Goal: Transaction & Acquisition: Obtain resource

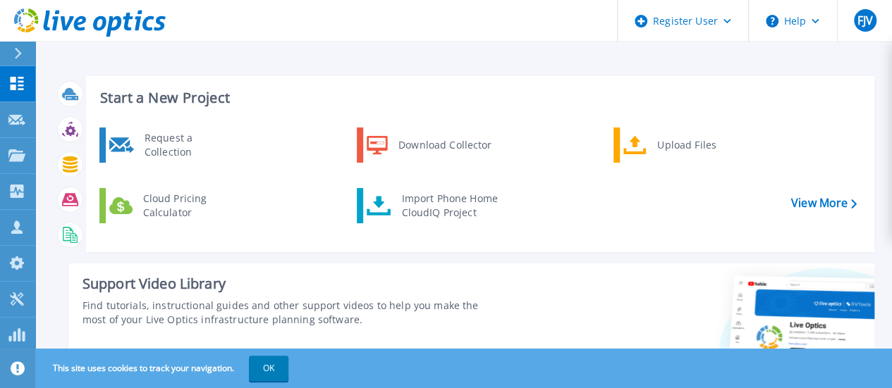
click at [460, 216] on div "Import Phone Home CloudIQ Project" at bounding box center [449, 206] width 110 height 28
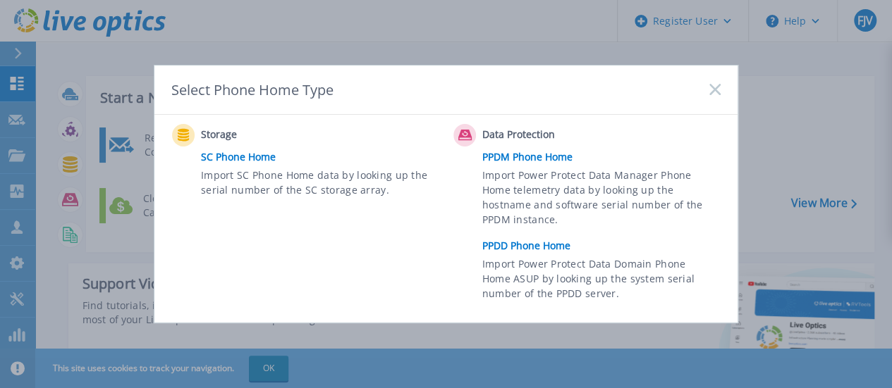
click at [539, 252] on link "PPDD Phone Home" at bounding box center [604, 245] width 245 height 21
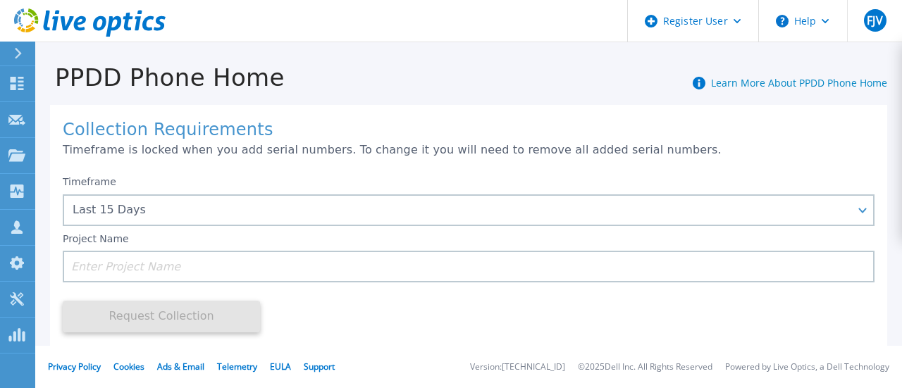
click at [336, 271] on input at bounding box center [469, 267] width 812 height 32
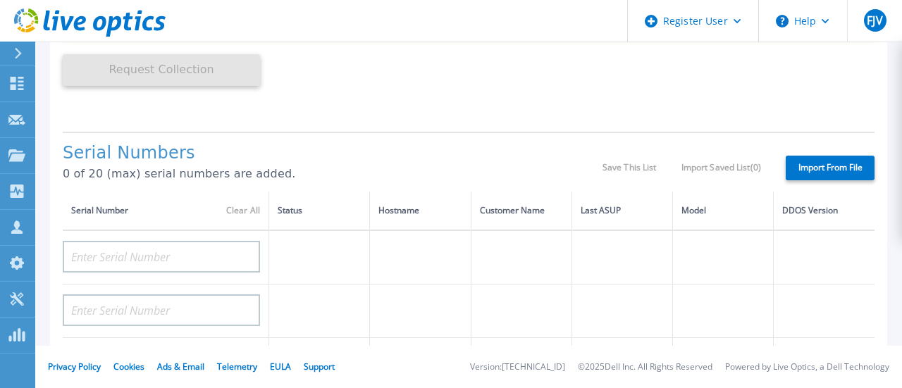
scroll to position [245, 0]
type input "Vivo"
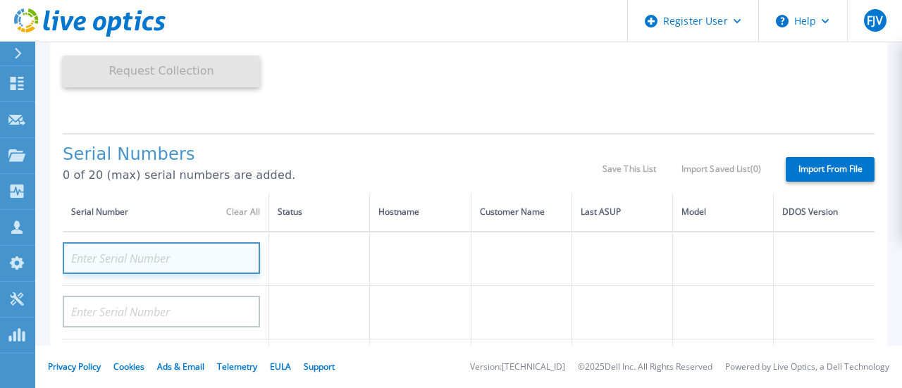
click at [190, 249] on input at bounding box center [161, 258] width 197 height 32
paste input "CKM00180401641"
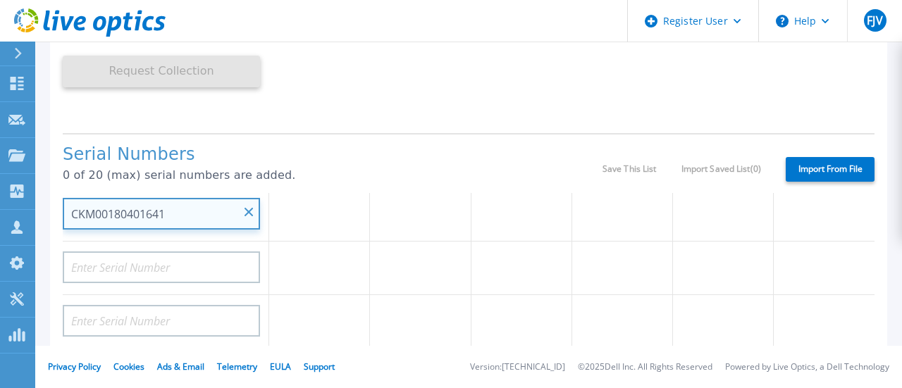
scroll to position [44, 0]
type input "CKM00180401641"
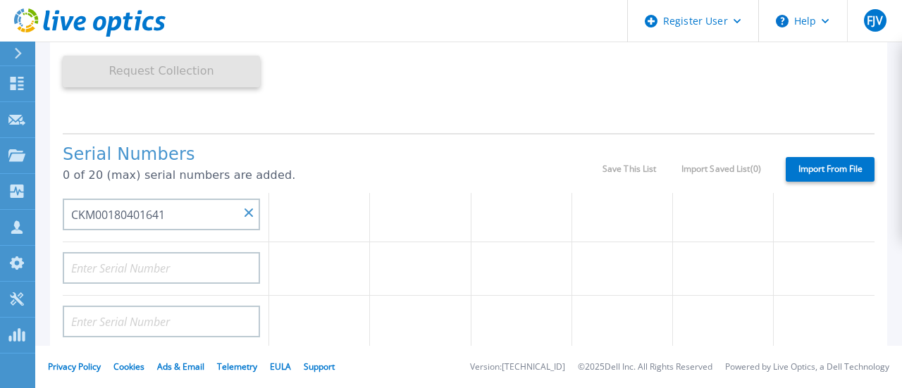
click at [339, 110] on div "Timeframe Last 15 Days Last 15 Days Last 2 Months Last 6 Months Last 1 Year Las…" at bounding box center [469, 22] width 812 height 199
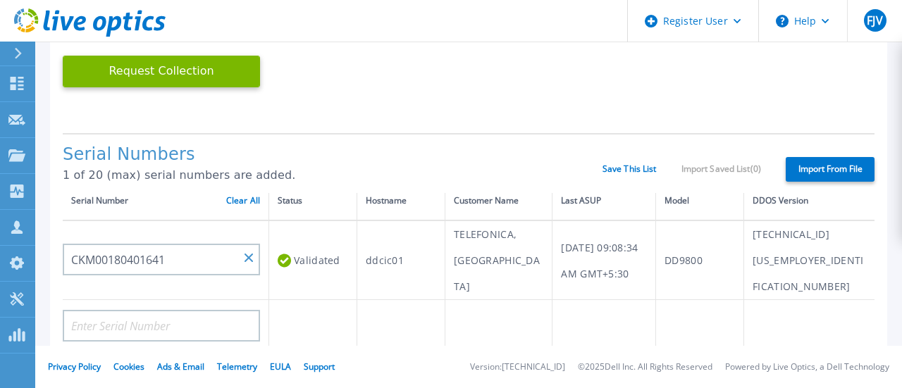
scroll to position [8, 0]
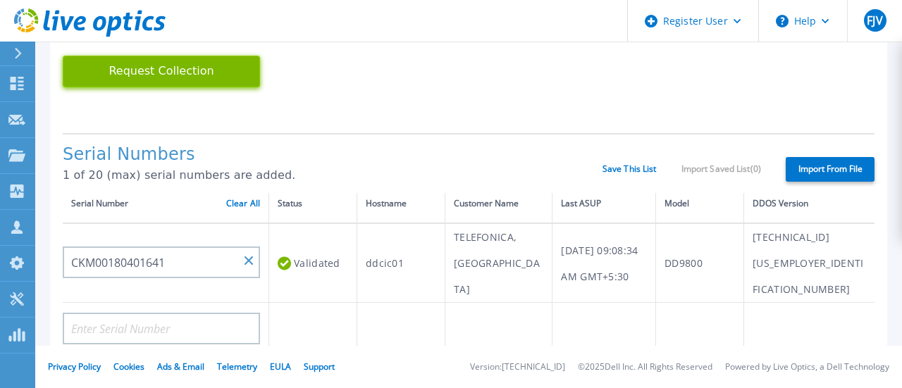
click at [116, 82] on button "Request Collection" at bounding box center [161, 72] width 197 height 32
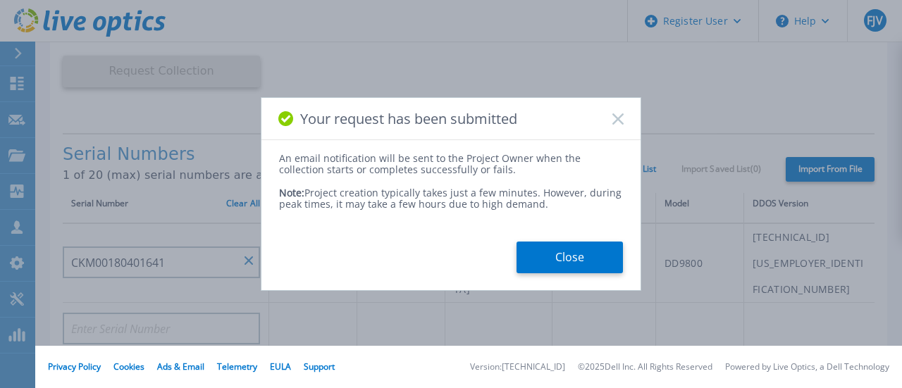
click at [555, 257] on button "Close" at bounding box center [570, 258] width 106 height 32
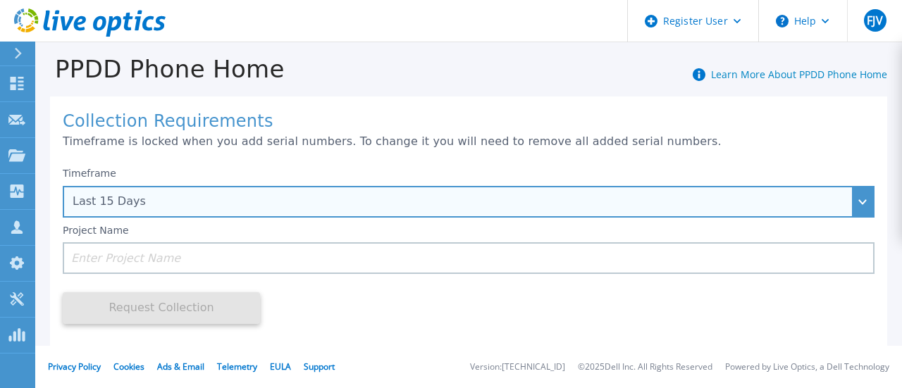
click at [554, 201] on div "Last 15 Days" at bounding box center [461, 201] width 777 height 13
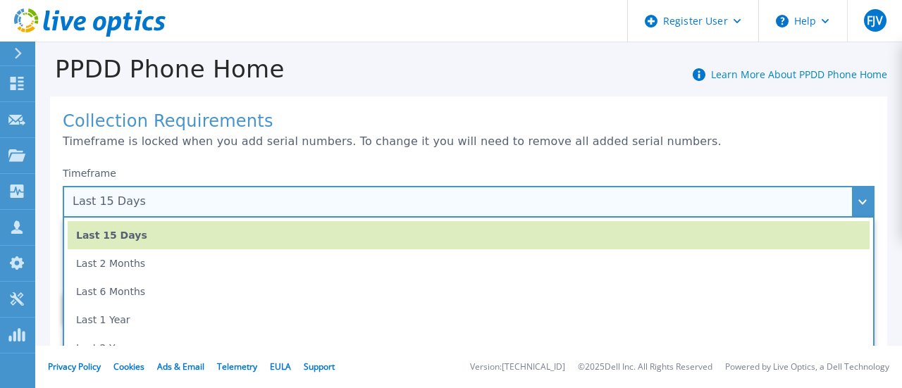
click at [130, 317] on li "Last 1 Year" at bounding box center [469, 320] width 802 height 28
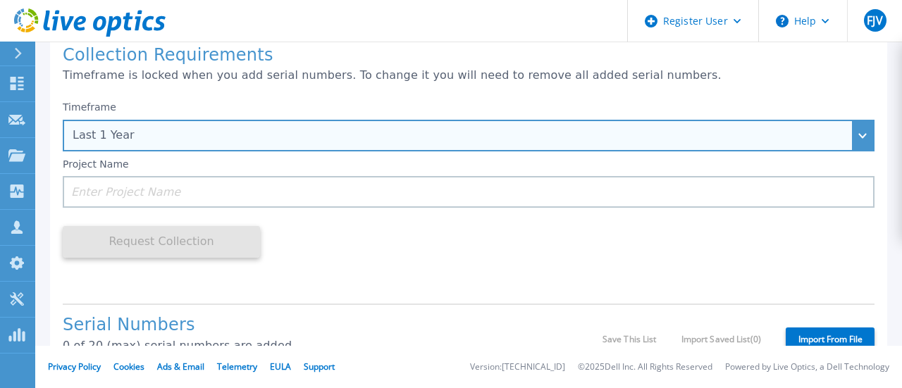
scroll to position [84, 0]
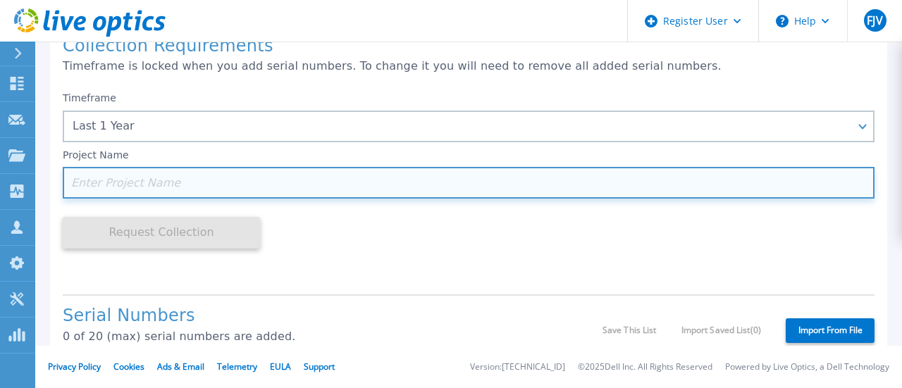
click at [474, 190] on input at bounding box center [469, 183] width 812 height 32
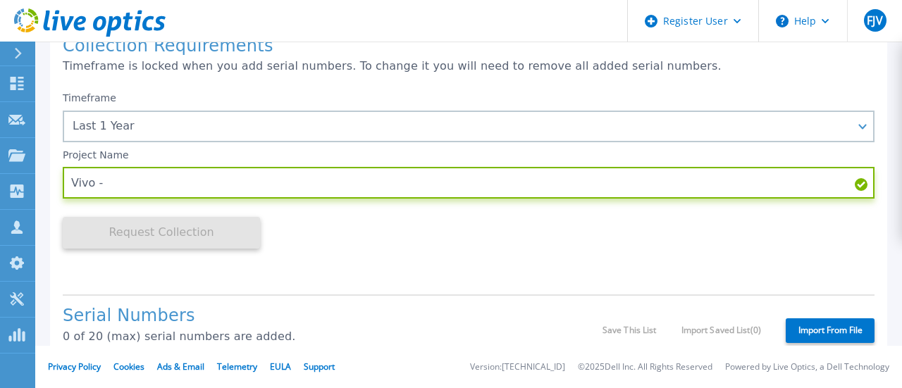
paste input "CKM00180401641"
type input "Vivo - CKM00180401641"
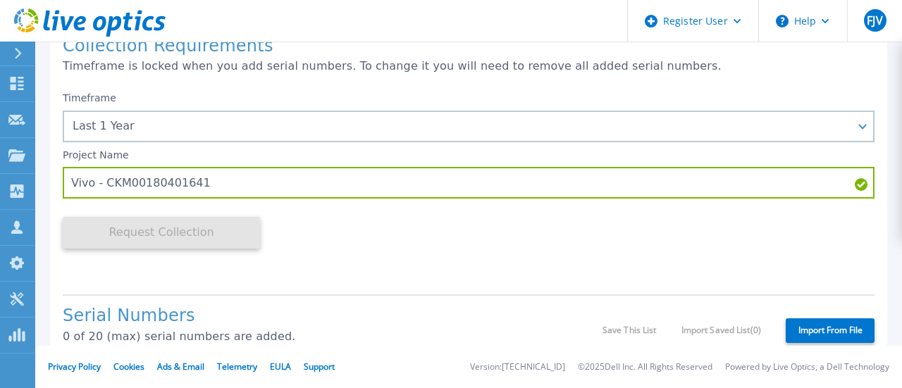
click at [513, 280] on div "Timeframe Last 1 Year Last 15 Days Last 2 Months Last 6 Months Last 1 Year Last…" at bounding box center [469, 184] width 812 height 199
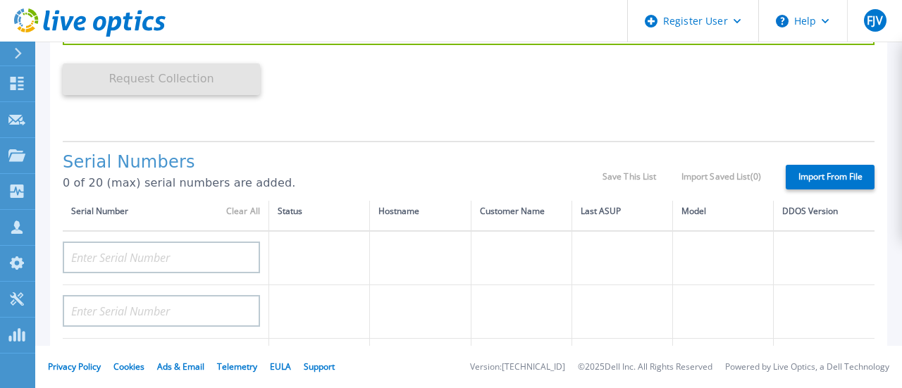
scroll to position [240, 0]
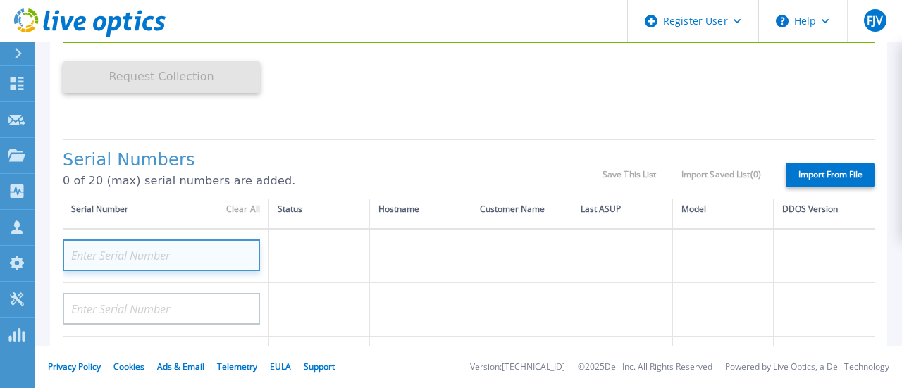
click at [219, 252] on input at bounding box center [161, 256] width 197 height 32
paste input "CKM00180401641"
type input "CKM00180401641"
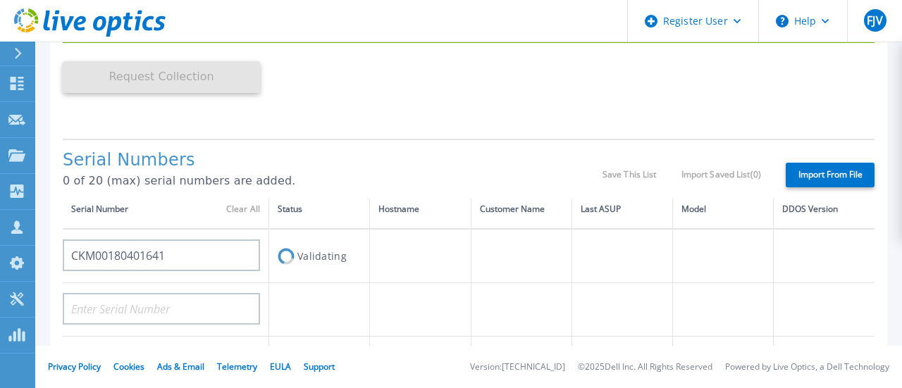
click at [424, 156] on h1 "Serial Numbers" at bounding box center [333, 161] width 540 height 20
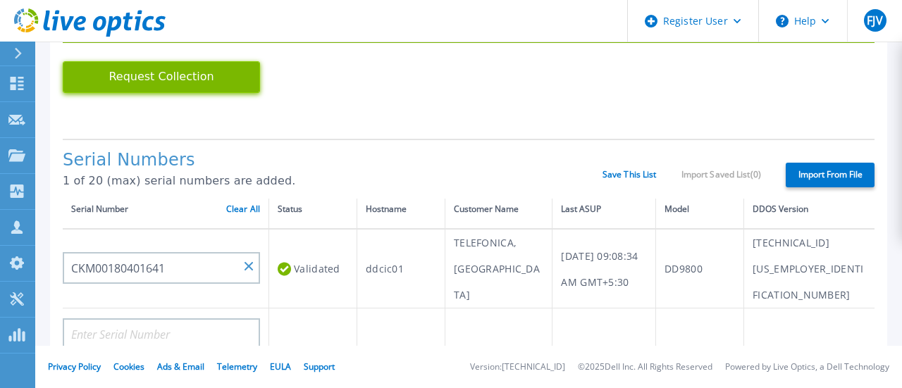
click at [157, 69] on button "Request Collection" at bounding box center [161, 77] width 197 height 32
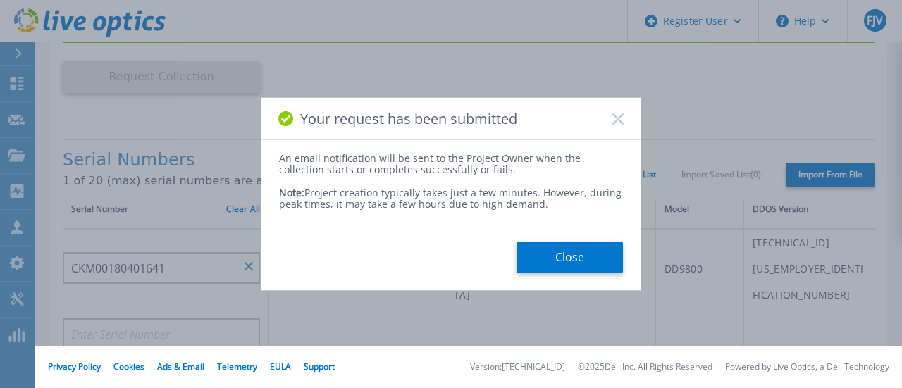
click at [605, 270] on button "Close" at bounding box center [570, 258] width 106 height 32
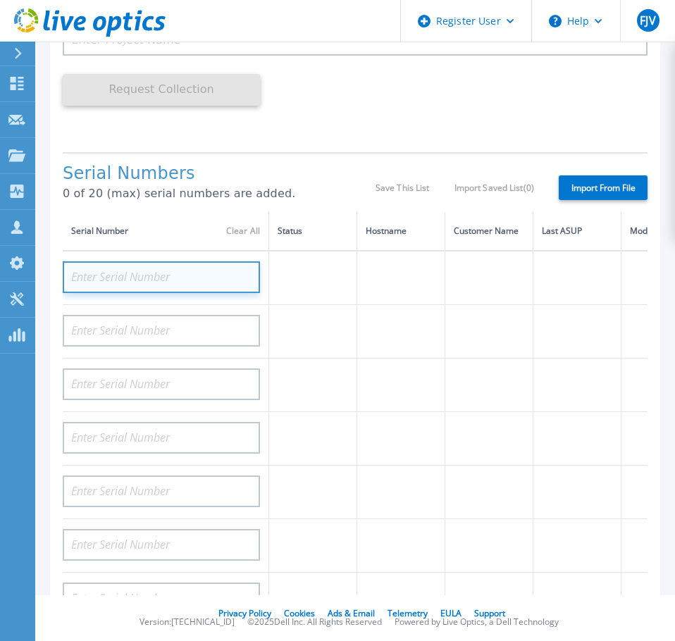
click at [146, 281] on input at bounding box center [161, 278] width 197 height 32
click at [140, 277] on input at bounding box center [161, 278] width 197 height 32
paste input "CKM00180401641"
type input "CKM00180401641"
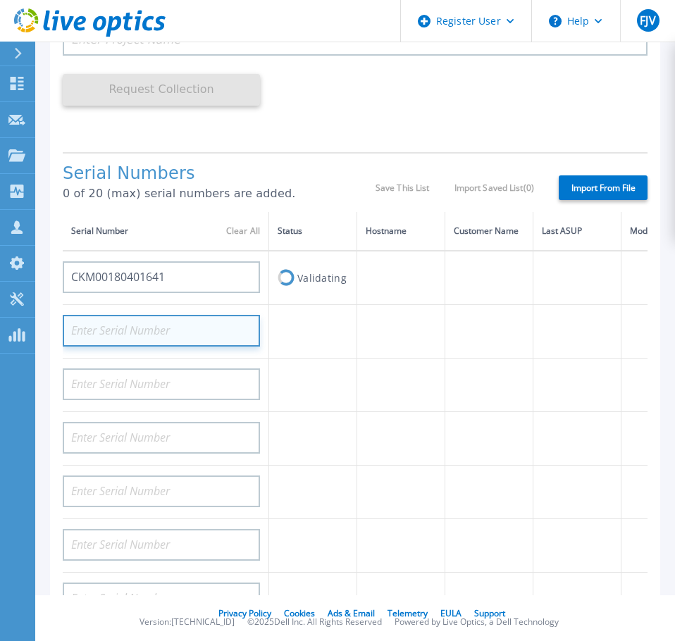
click at [137, 328] on input at bounding box center [161, 331] width 197 height 32
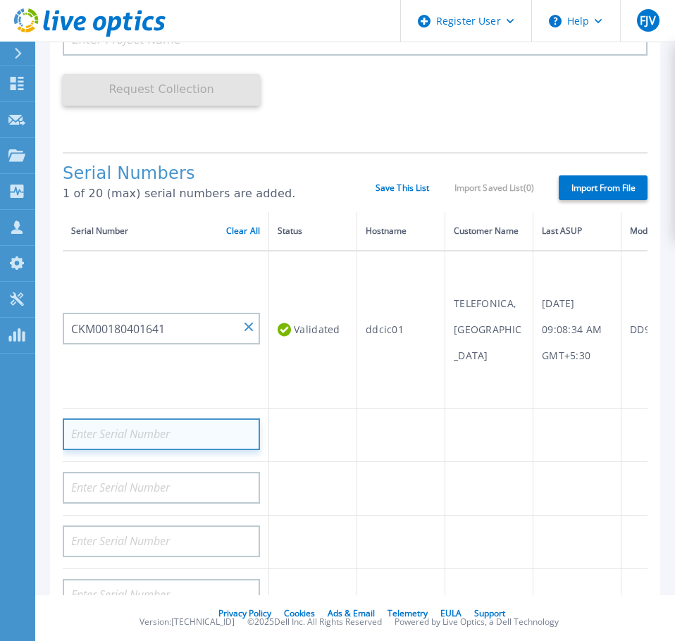
click at [206, 388] on input at bounding box center [161, 435] width 197 height 32
paste input "FC500224900023"
type input "FC500224900023"
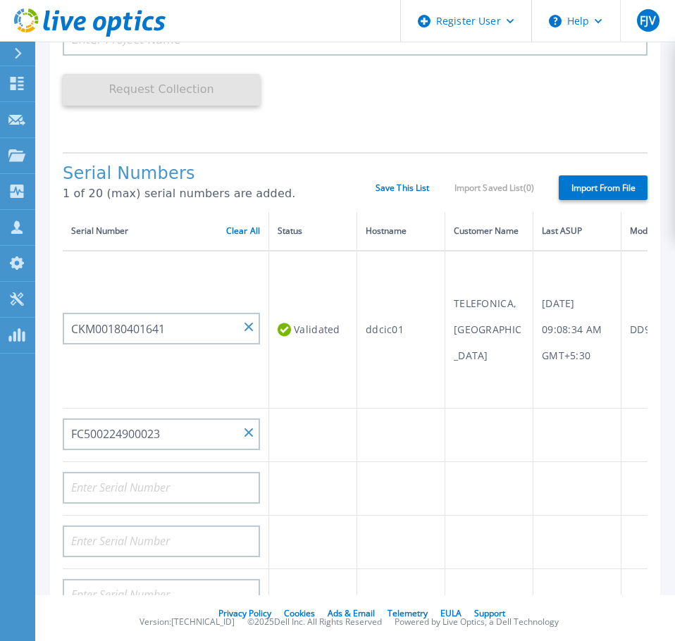
click at [321, 148] on div "Collection Requirements Timeframe is locked when you add serial numbers. To cha…" at bounding box center [355, 327] width 610 height 925
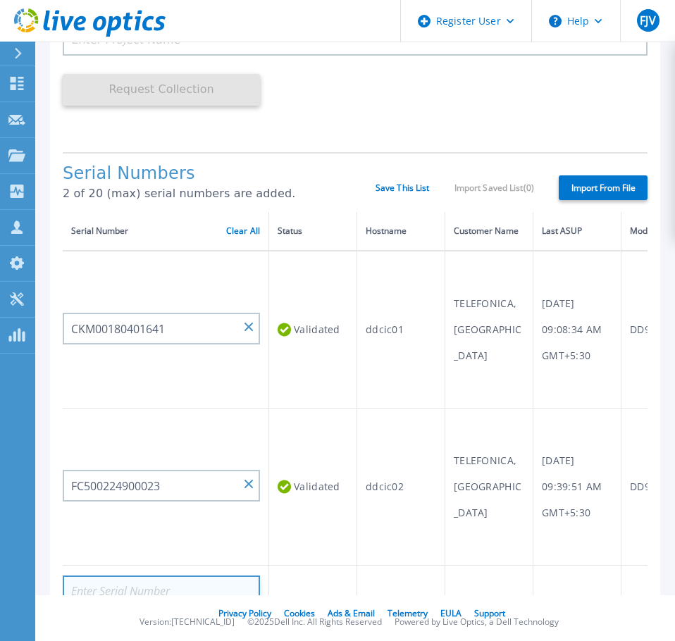
click at [163, 388] on input at bounding box center [161, 592] width 197 height 32
paste input "CKM00154402102"
type input "CKM00154402102"
click at [366, 123] on div "Timeframe Last 15 Days Project Name Request Collection This might take a few mi…" at bounding box center [355, 40] width 585 height 199
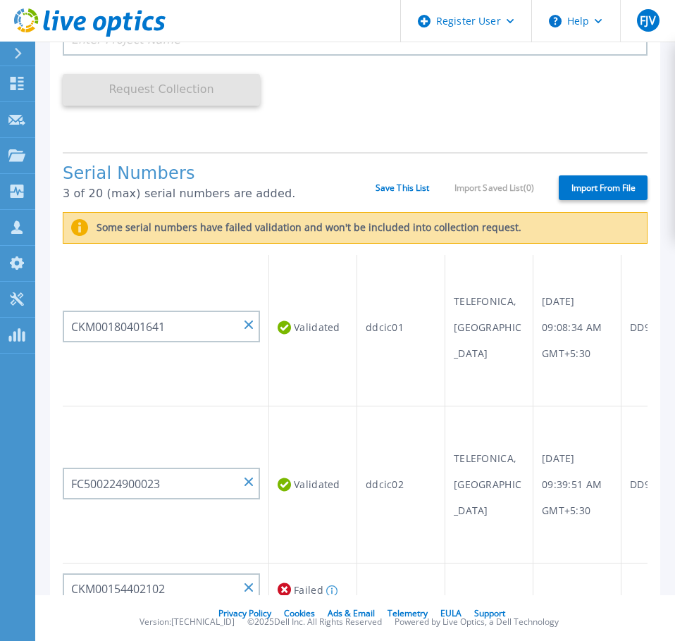
scroll to position [70, 0]
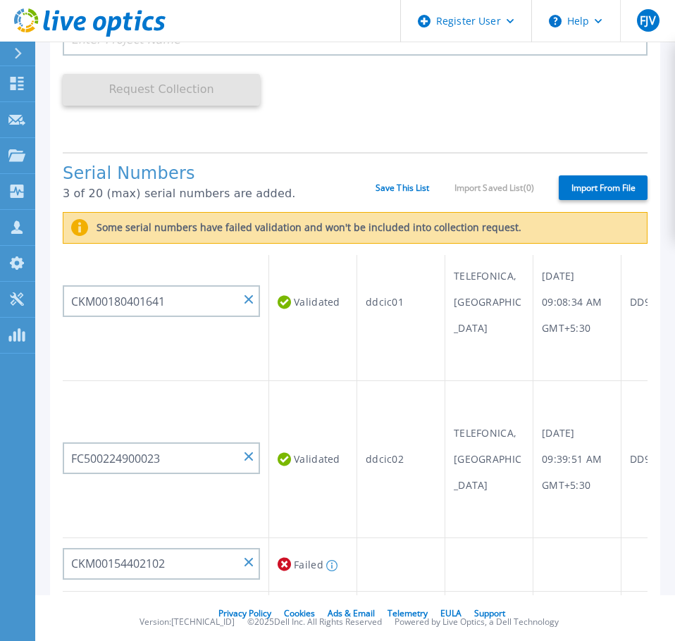
click at [169, 388] on input at bounding box center [161, 618] width 197 height 32
paste input "CKM00160200033"
type input "CKM00160200033"
click at [367, 97] on div "Timeframe Last 15 Days Project Name Request Collection This might take a few mi…" at bounding box center [355, 40] width 585 height 199
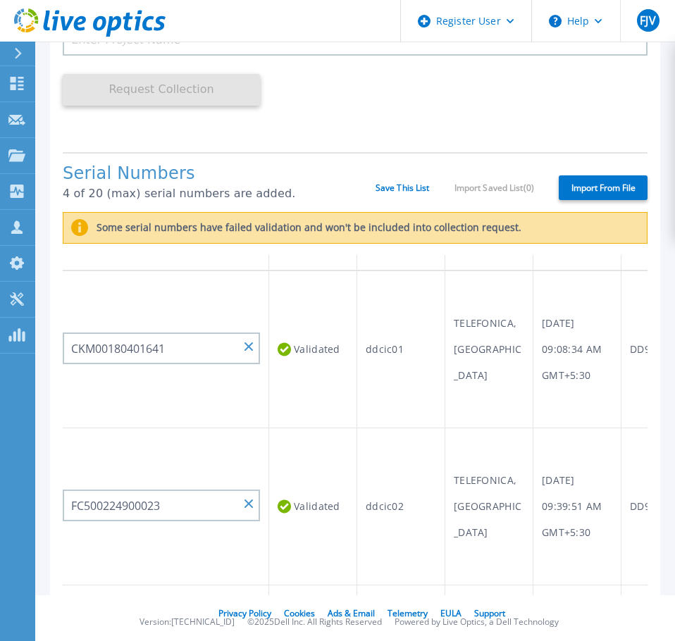
scroll to position [0, 0]
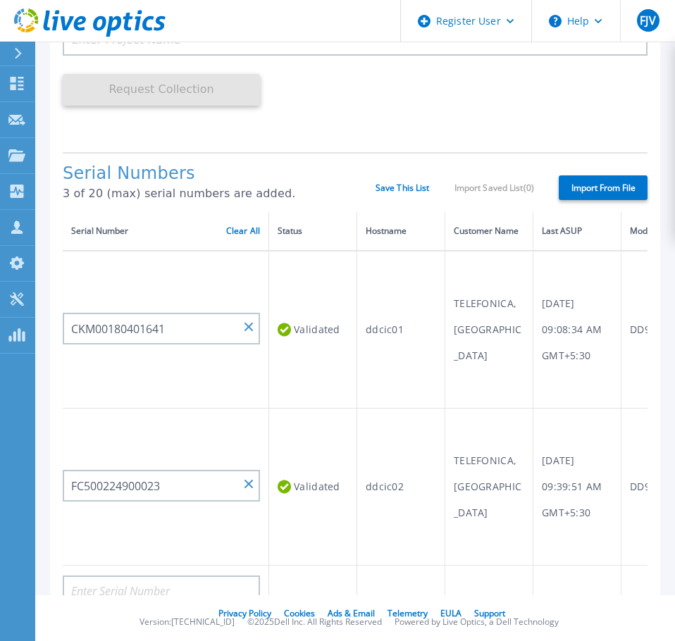
click at [485, 124] on div "Timeframe Last 15 Days Project Name Request Collection This might take a few mi…" at bounding box center [355, 40] width 585 height 199
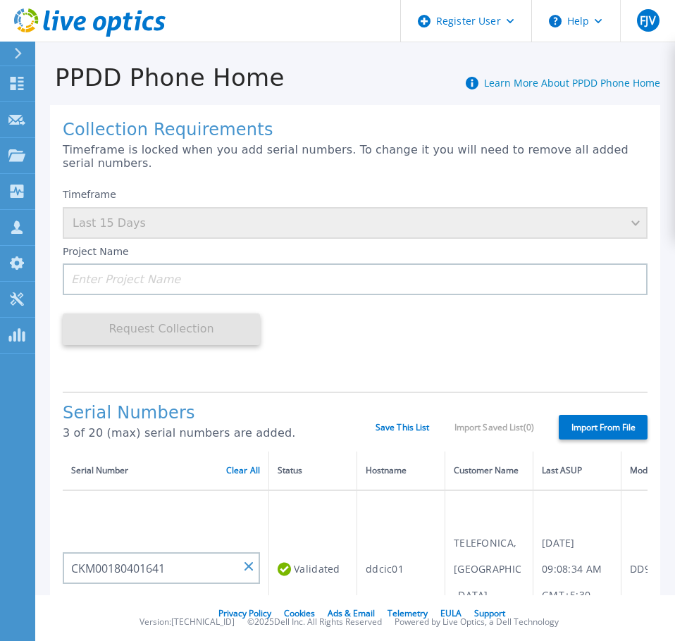
click at [495, 227] on div "Timeframe Last 15 Days" at bounding box center [355, 213] width 585 height 51
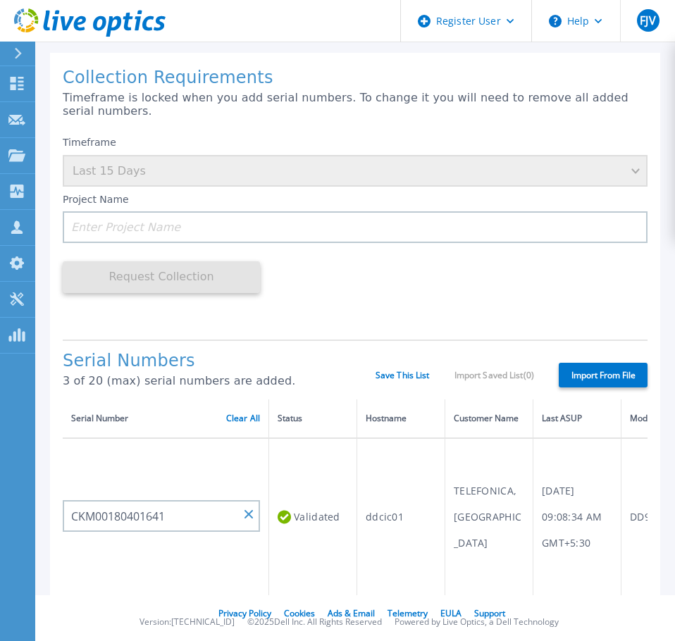
scroll to position [282, 0]
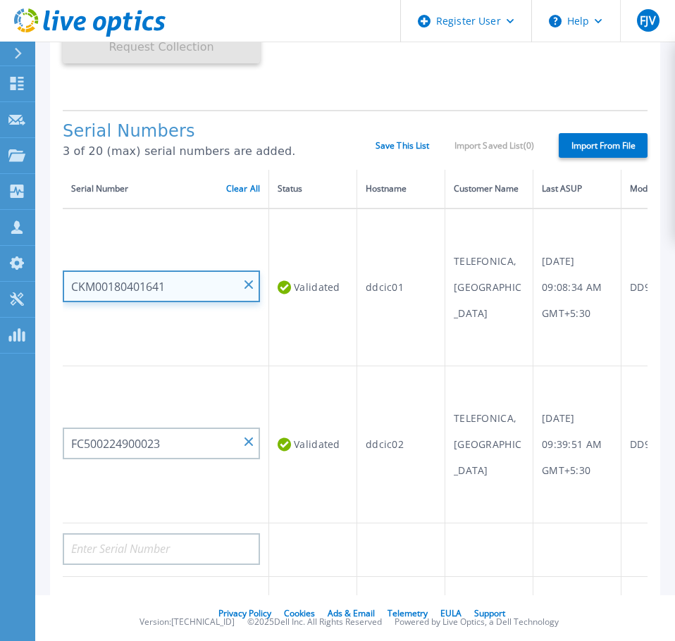
click at [242, 271] on input "CKM00180401641" at bounding box center [161, 287] width 197 height 32
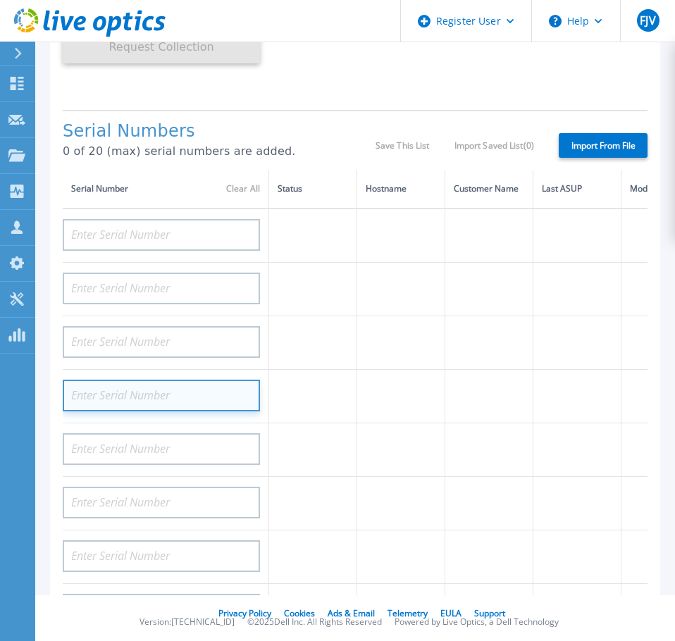
scroll to position [0, 0]
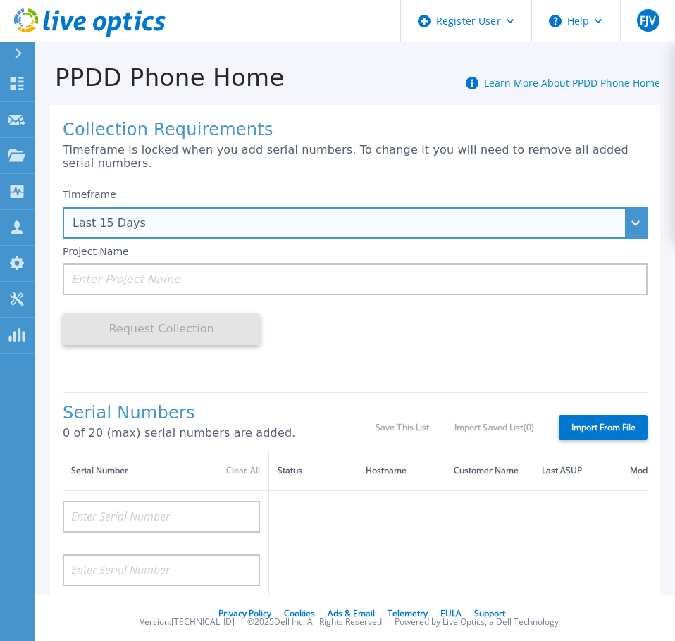
click at [293, 232] on div "Last 15 Days" at bounding box center [355, 223] width 585 height 32
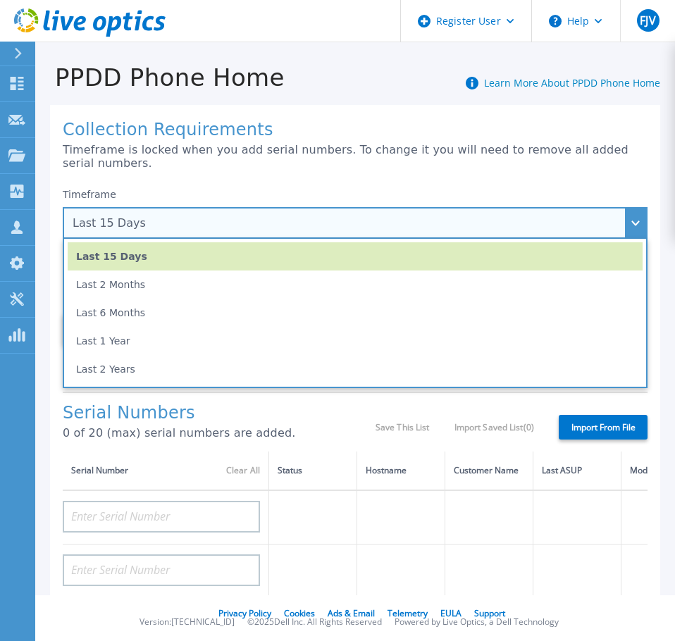
click at [230, 344] on li "Last 1 Year" at bounding box center [355, 341] width 575 height 28
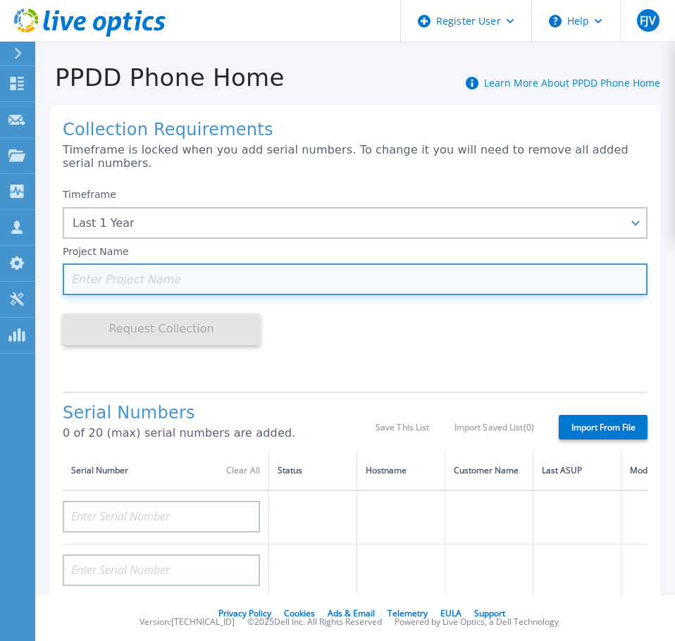
click at [305, 278] on input at bounding box center [355, 280] width 585 height 32
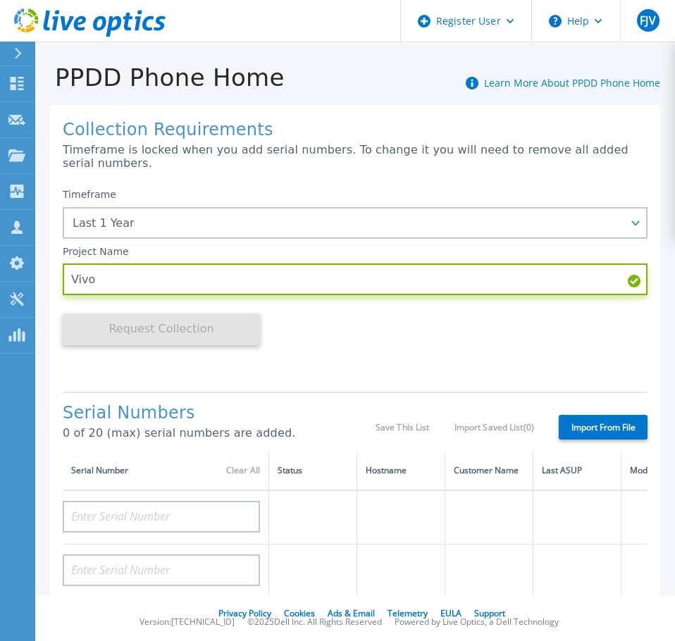
type input "Vivo"
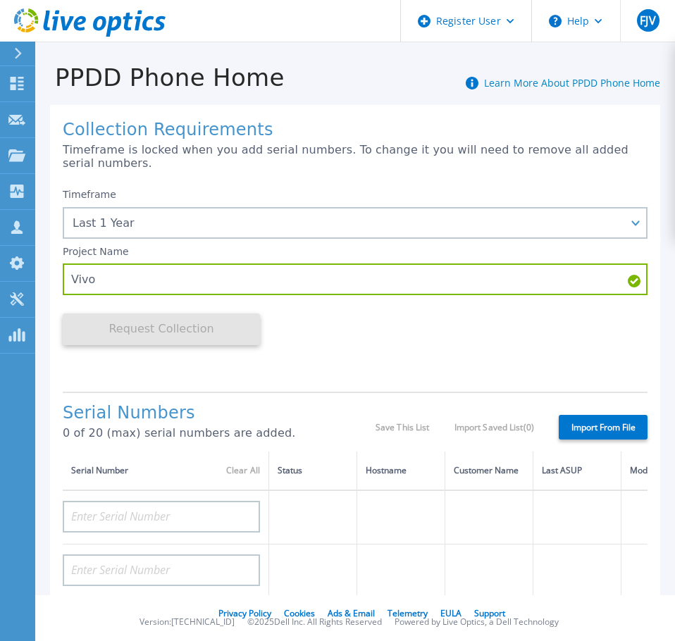
click at [335, 349] on div "Timeframe Last 1 Year Last 15 Days Last 2 Months Last 6 Months Last 1 Year Last…" at bounding box center [355, 280] width 585 height 199
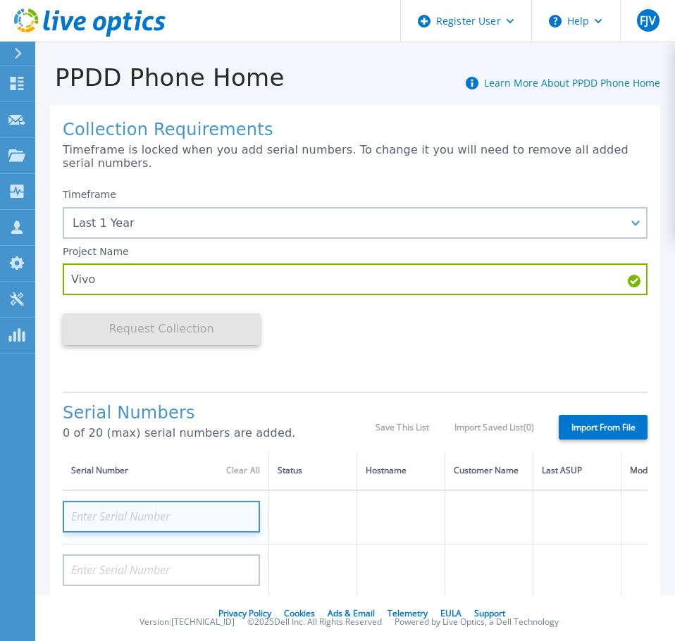
click at [173, 388] on input at bounding box center [161, 517] width 197 height 32
paste input "CKM00180401641"
type input "CKM00180401641"
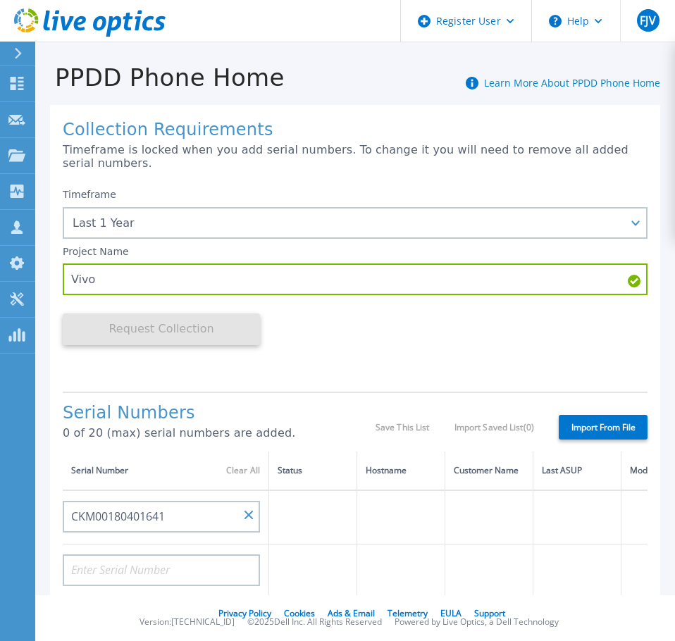
click at [390, 343] on div "Timeframe Last 1 Year Last 15 Days Last 2 Months Last 6 Months Last 1 Year Last…" at bounding box center [355, 280] width 585 height 199
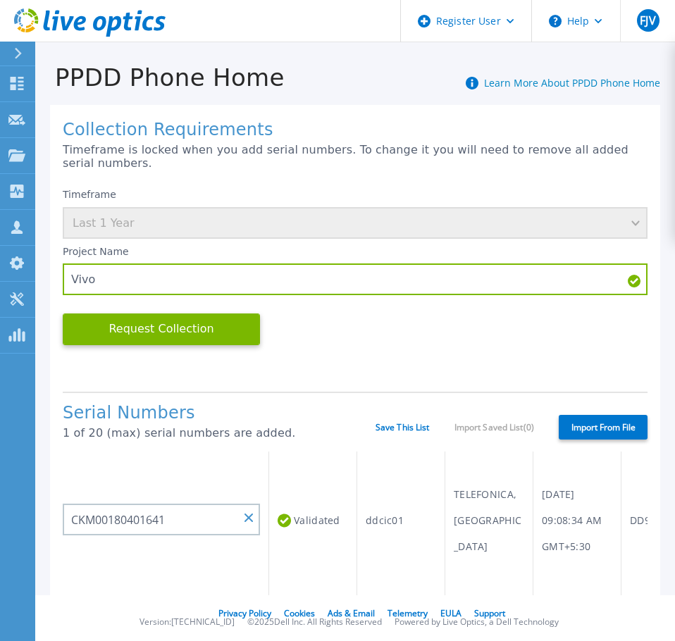
scroll to position [70, 0]
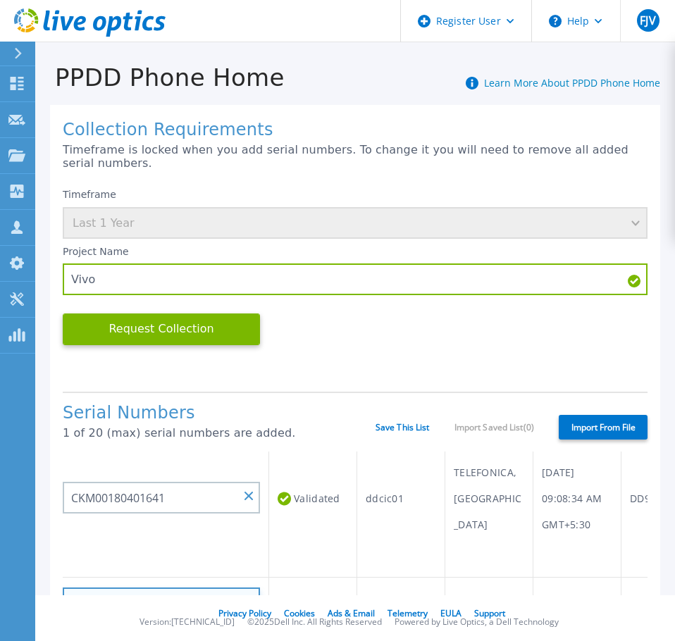
click at [174, 388] on input at bounding box center [161, 604] width 197 height 32
paste input "FC500224900023"
type input "FC500224900023"
click at [340, 367] on div "Timeframe Last 1 Year Project Name Vivo Request Collection This might take a fe…" at bounding box center [355, 280] width 585 height 199
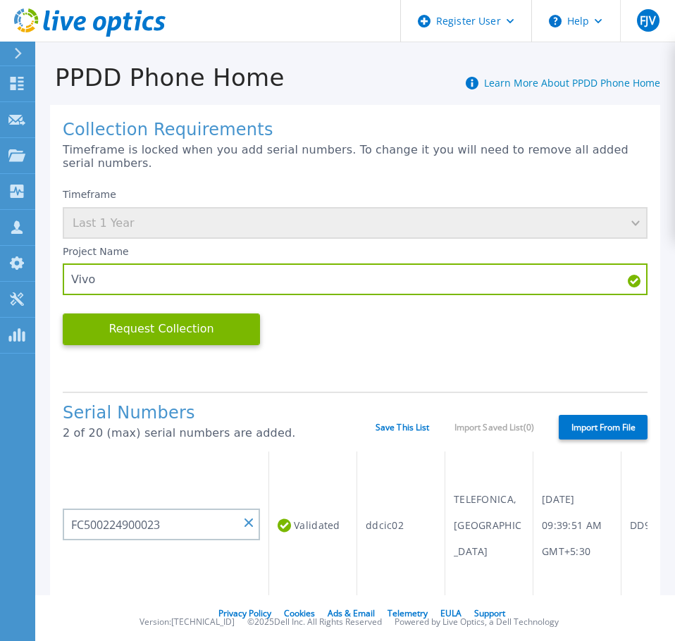
scroll to position [141, 0]
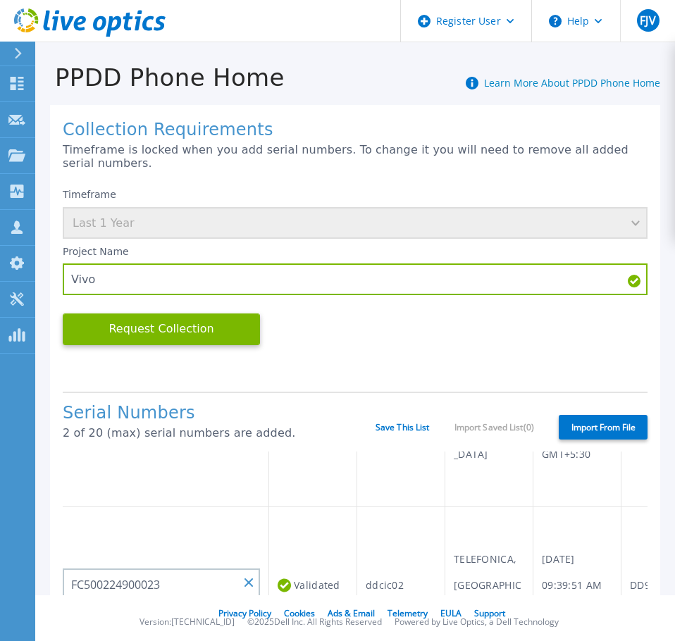
paste input "CKM00160200033"
type input "CKM00160200033"
click at [349, 357] on div "Timeframe Last 1 Year Project Name Vivo Request Collection This might take a fe…" at bounding box center [355, 280] width 585 height 199
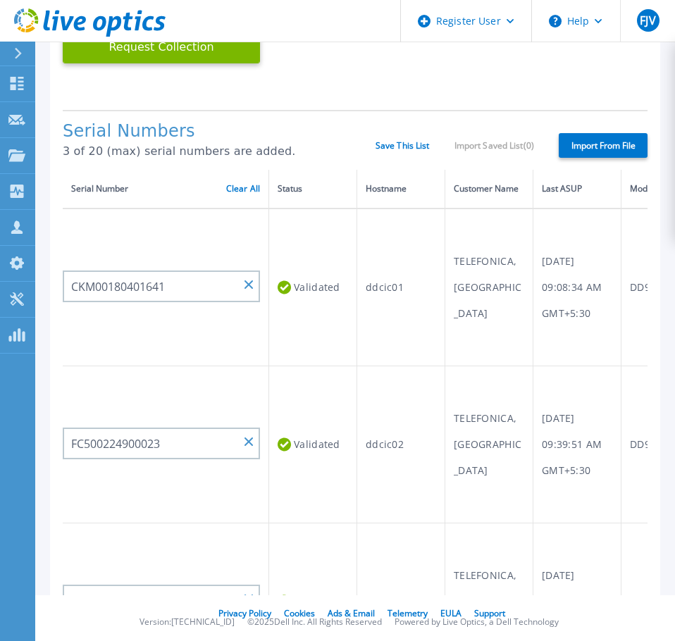
scroll to position [211, 0]
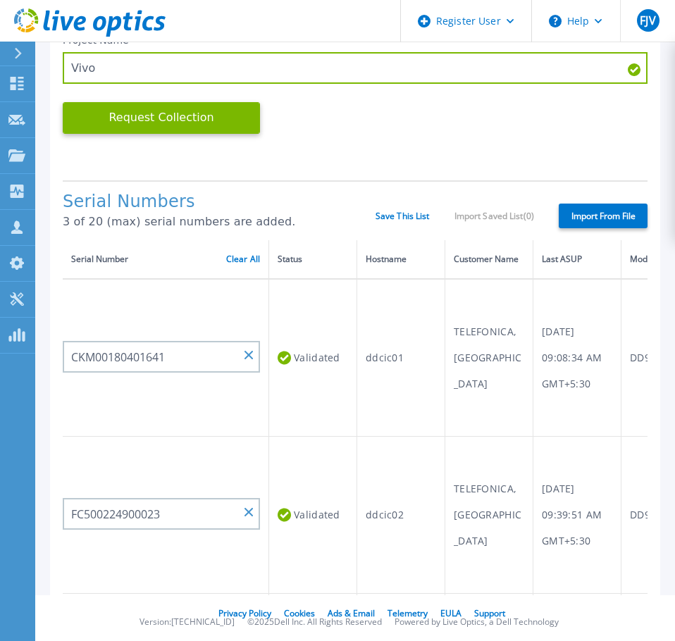
click at [395, 166] on div "Timeframe Last 1 Year Project Name Vivo Request Collection This might take a fe…" at bounding box center [355, 69] width 585 height 199
click at [213, 125] on button "Request Collection" at bounding box center [161, 118] width 197 height 32
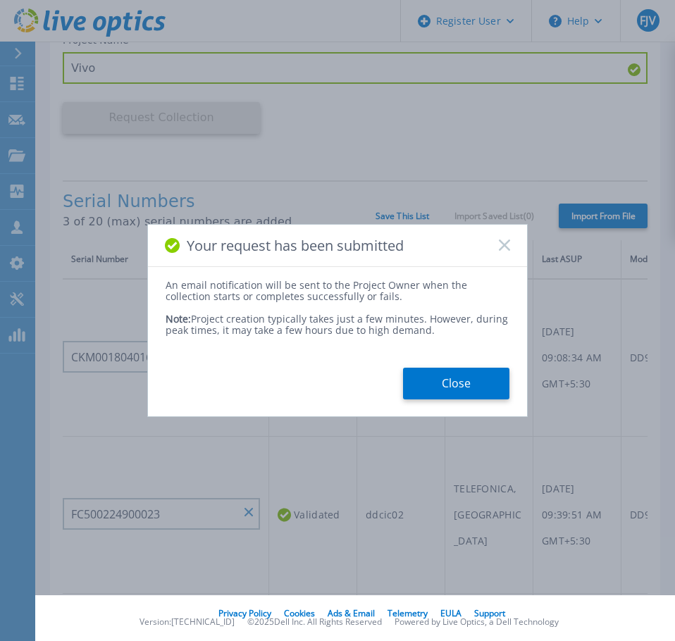
click at [439, 385] on button "Close" at bounding box center [456, 384] width 106 height 32
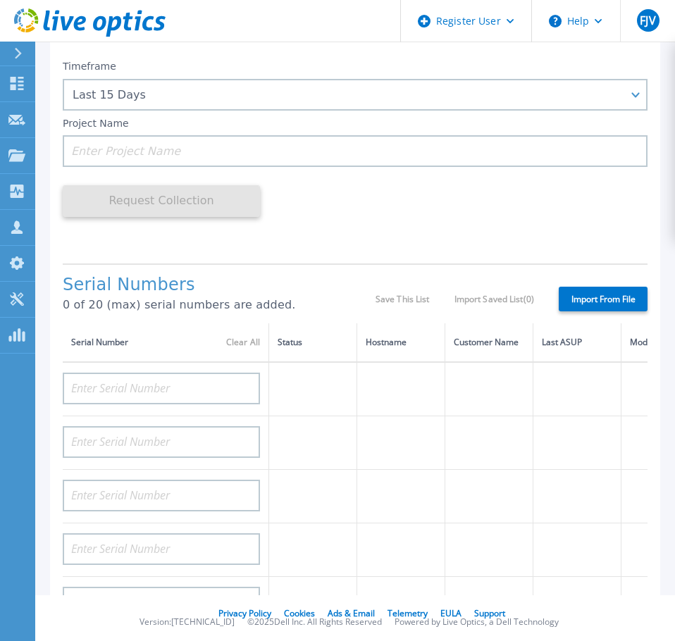
scroll to position [0, 0]
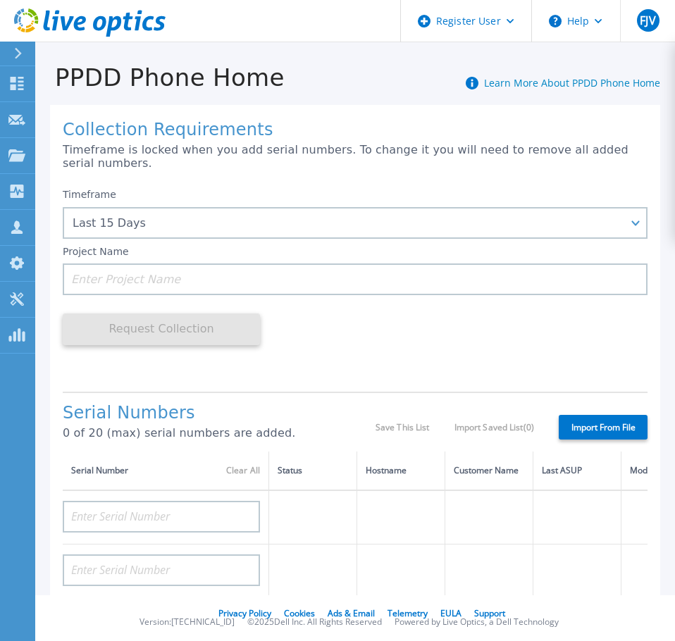
click at [392, 336] on div "Timeframe Last 15 Days Last 15 Days Last 2 Months Last 6 Months Last 1 Year Las…" at bounding box center [355, 280] width 585 height 199
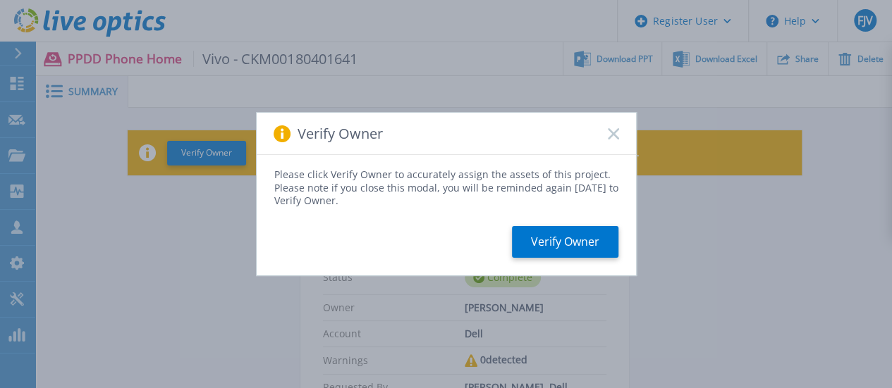
click at [570, 251] on button "Verify Owner" at bounding box center [565, 242] width 106 height 32
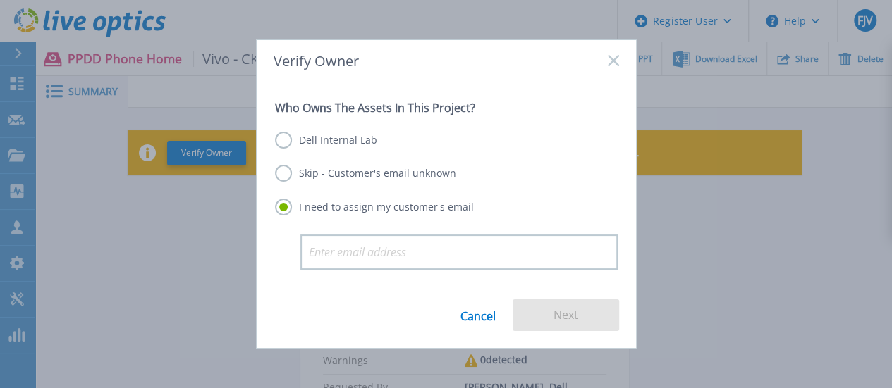
click at [296, 148] on label "Dell Internal Lab" at bounding box center [326, 140] width 102 height 17
click at [0, 0] on input "Dell Internal Lab" at bounding box center [0, 0] width 0 height 0
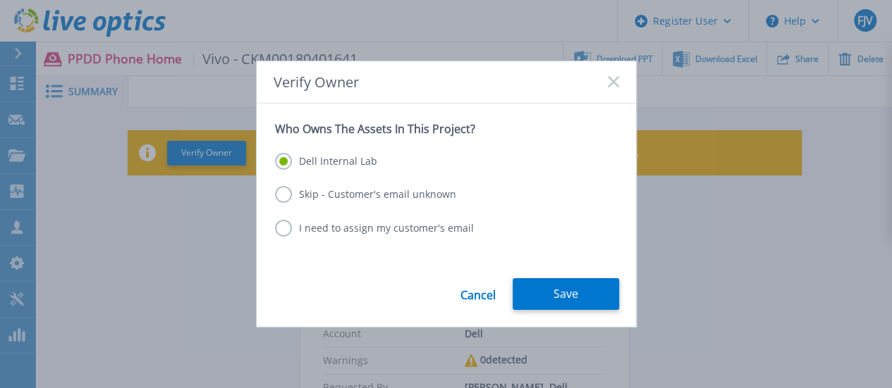
click at [553, 301] on button "Save" at bounding box center [565, 294] width 106 height 32
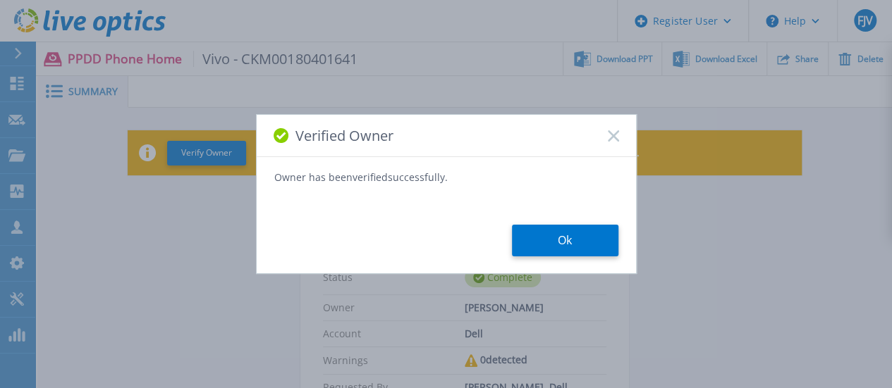
click at [604, 241] on button "Ok" at bounding box center [565, 241] width 106 height 32
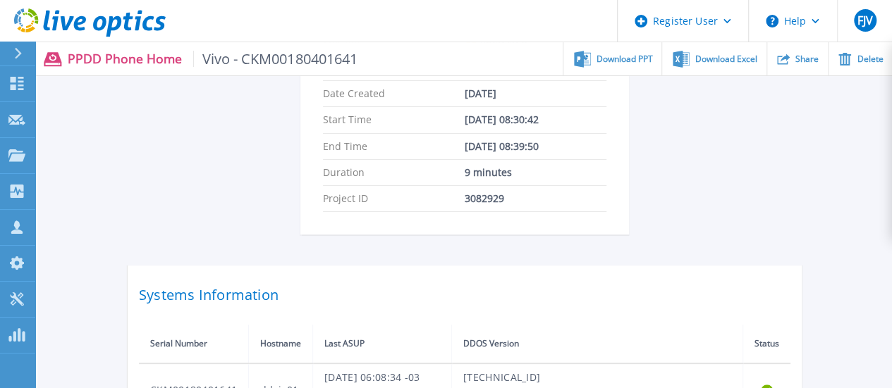
scroll to position [260, 0]
click at [619, 49] on div "Download PPT" at bounding box center [612, 58] width 98 height 33
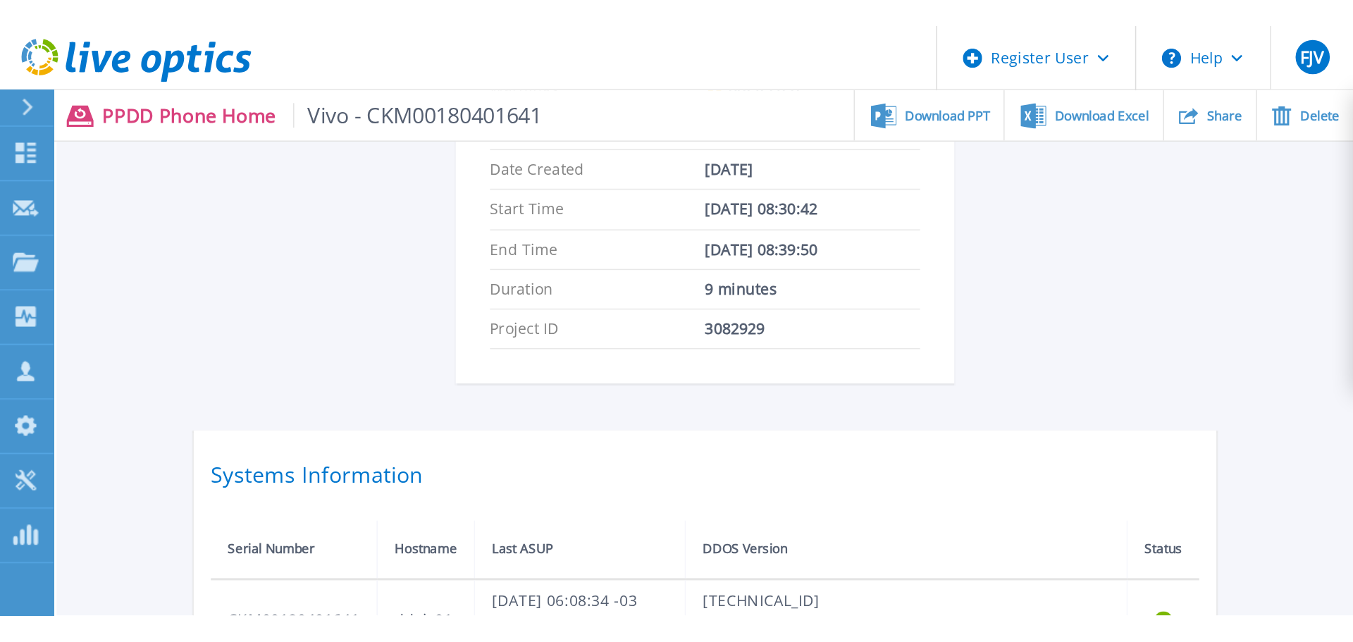
scroll to position [0, 0]
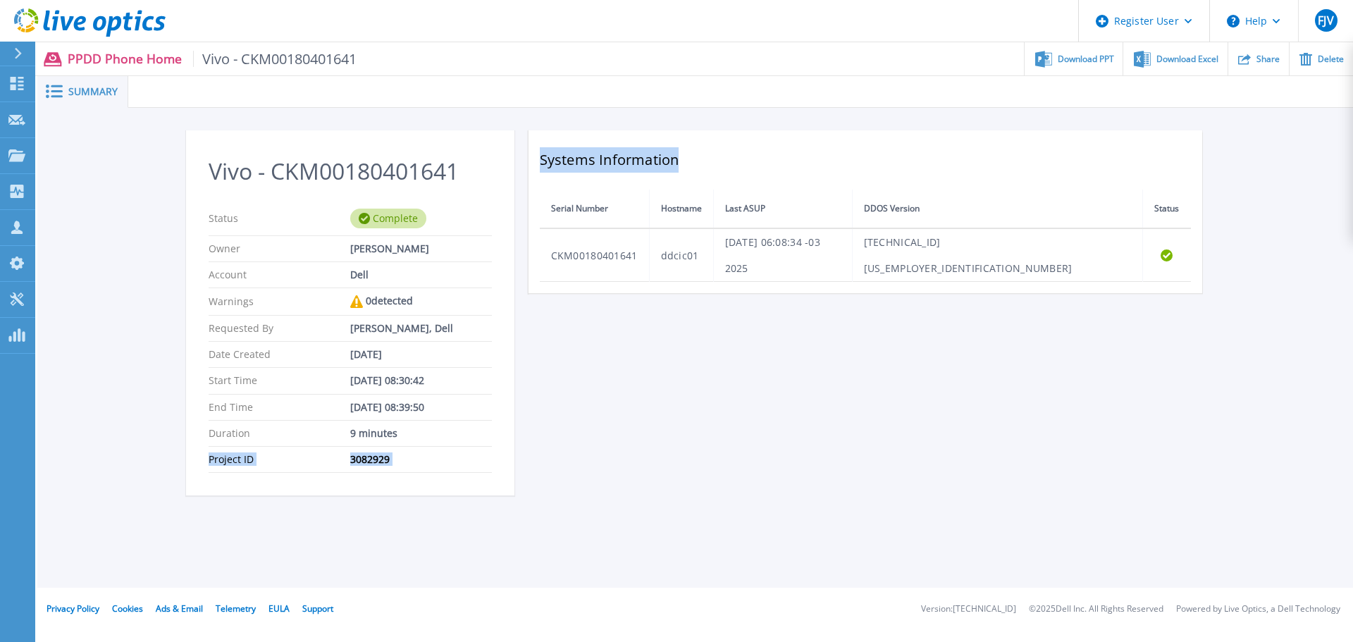
click at [679, 388] on div "Vivo - CKM00180401641 Status Complete Owner [PERSON_NAME] Account Dell Warnings…" at bounding box center [695, 321] width 1019 height 382
click at [661, 388] on div "Vivo - CKM00180401641 Status Complete Owner [PERSON_NAME] Account Dell Warnings…" at bounding box center [695, 321] width 1019 height 382
click at [586, 388] on div "Summary Vivo - CKM00180401641 Status Complete Owner [PERSON_NAME] Account Dell …" at bounding box center [695, 294] width 1316 height 588
click at [101, 223] on div "Vivo - CKM00180401641 Status Complete Owner [PERSON_NAME] Account Dell Warnings…" at bounding box center [695, 321] width 1316 height 426
click at [118, 317] on div "Vivo - CKM00180401641 Status Complete Owner [PERSON_NAME] Account Dell Warnings…" at bounding box center [695, 321] width 1316 height 426
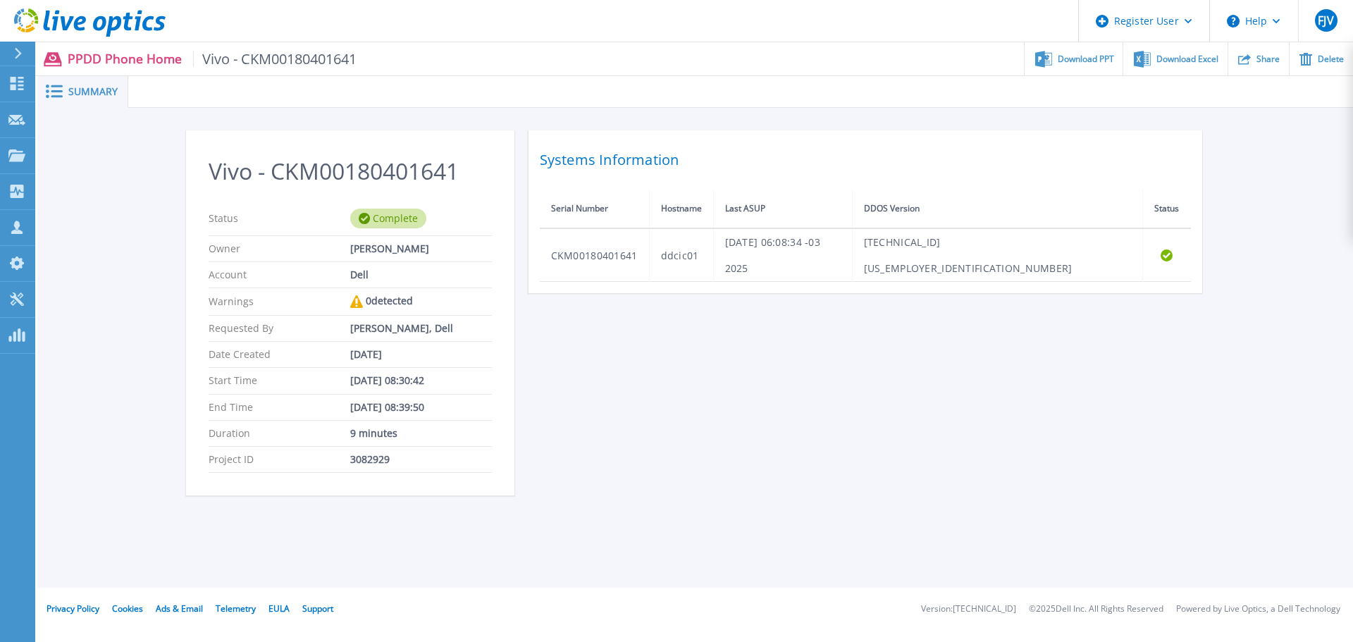
click at [902, 376] on div "Vivo - CKM00180401641 Status Complete Owner [PERSON_NAME] Account Dell Warnings…" at bounding box center [695, 321] width 1019 height 382
click at [902, 388] on div "Vivo - CKM00180401641 Status Complete Owner [PERSON_NAME] Account Dell Warnings…" at bounding box center [695, 321] width 1019 height 382
